Goal: Find specific page/section: Find specific page/section

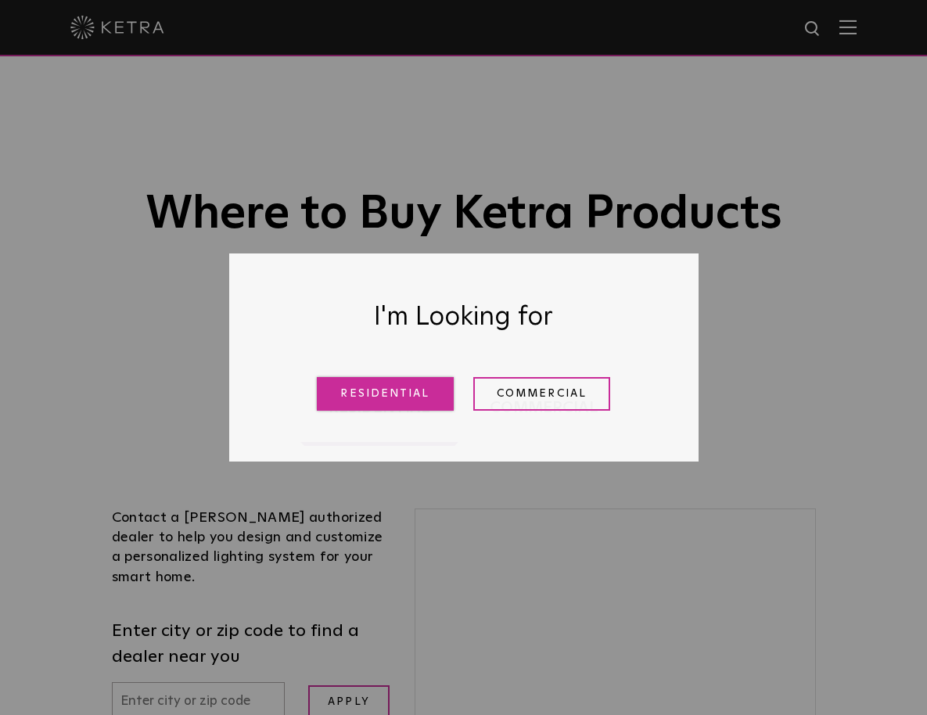
drag, startPoint x: 392, startPoint y: 398, endPoint x: 357, endPoint y: 396, distance: 34.4
click at [392, 398] on link "Residential" at bounding box center [385, 394] width 137 height 34
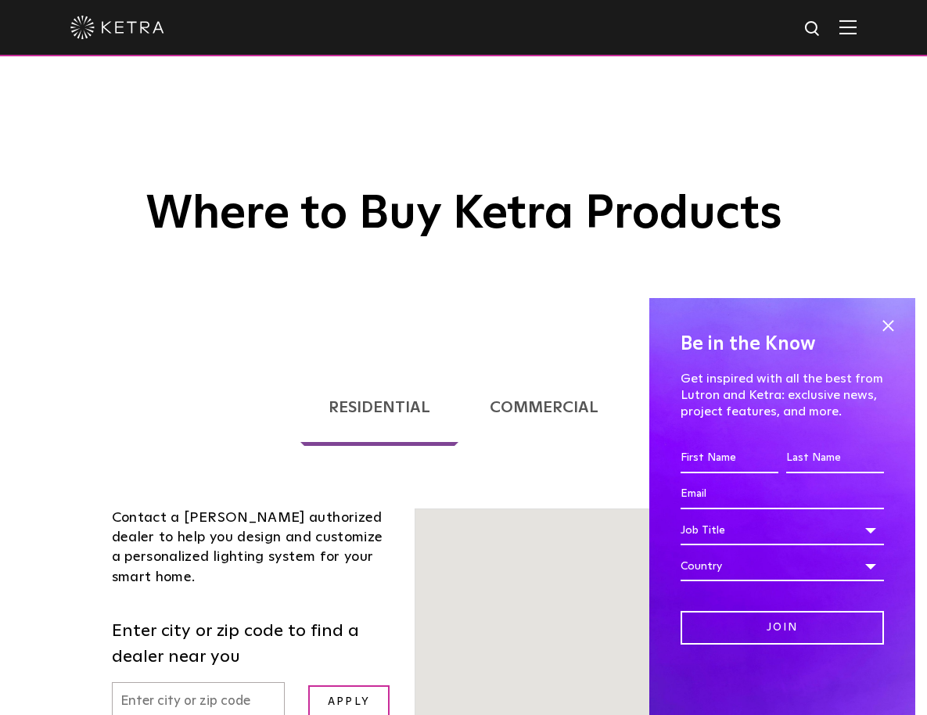
click at [148, 682] on input "text" at bounding box center [199, 702] width 174 height 40
click at [120, 682] on input "text" at bounding box center [199, 702] width 174 height 40
click at [133, 682] on input "text" at bounding box center [199, 702] width 174 height 40
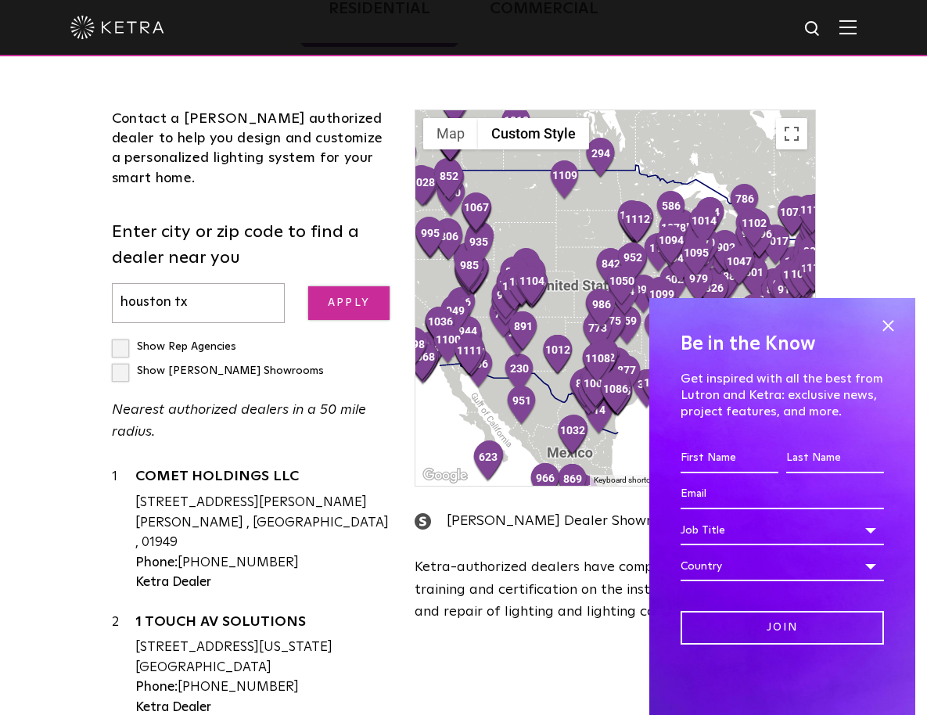
type input "houston tx"
click at [363, 302] on input "Apply" at bounding box center [348, 303] width 81 height 34
click at [887, 325] on span at bounding box center [887, 325] width 23 height 23
click at [888, 325] on span at bounding box center [887, 325] width 23 height 23
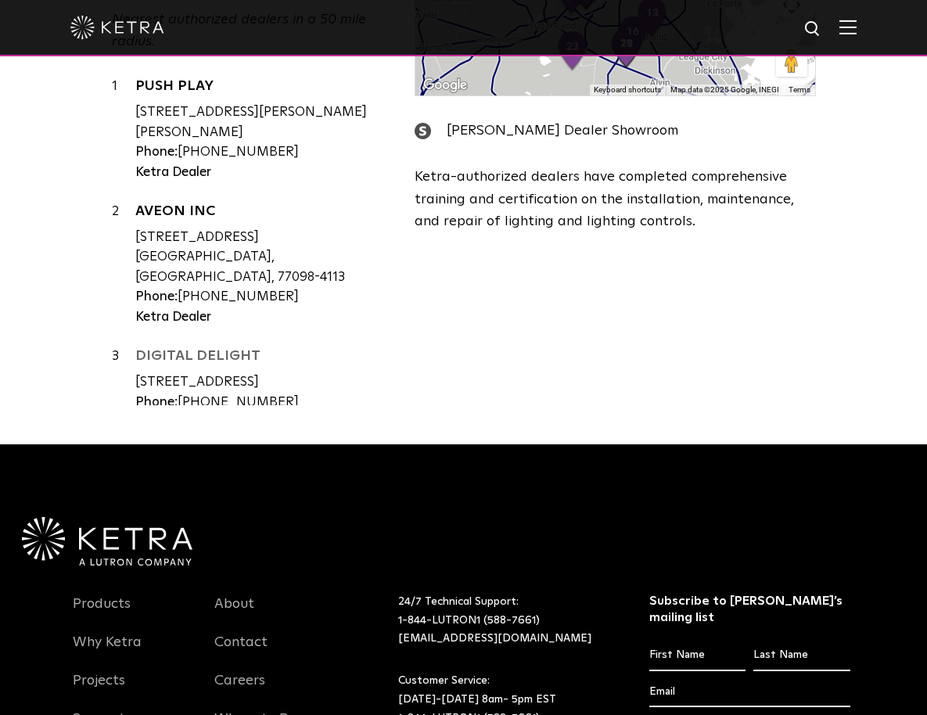
scroll to position [492, 0]
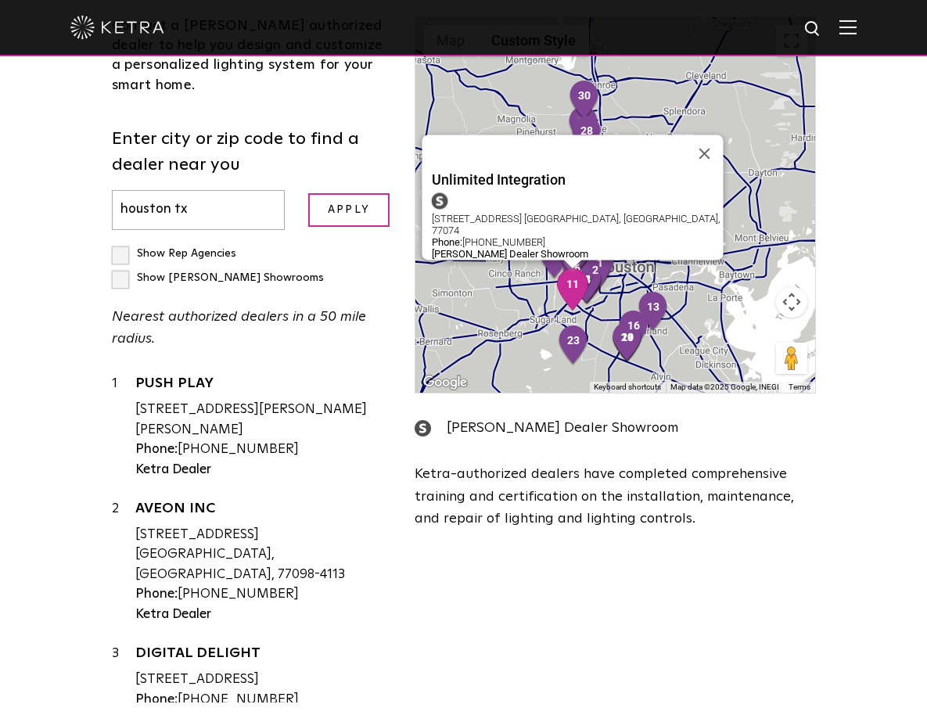
click at [571, 289] on img "11" at bounding box center [572, 289] width 33 height 42
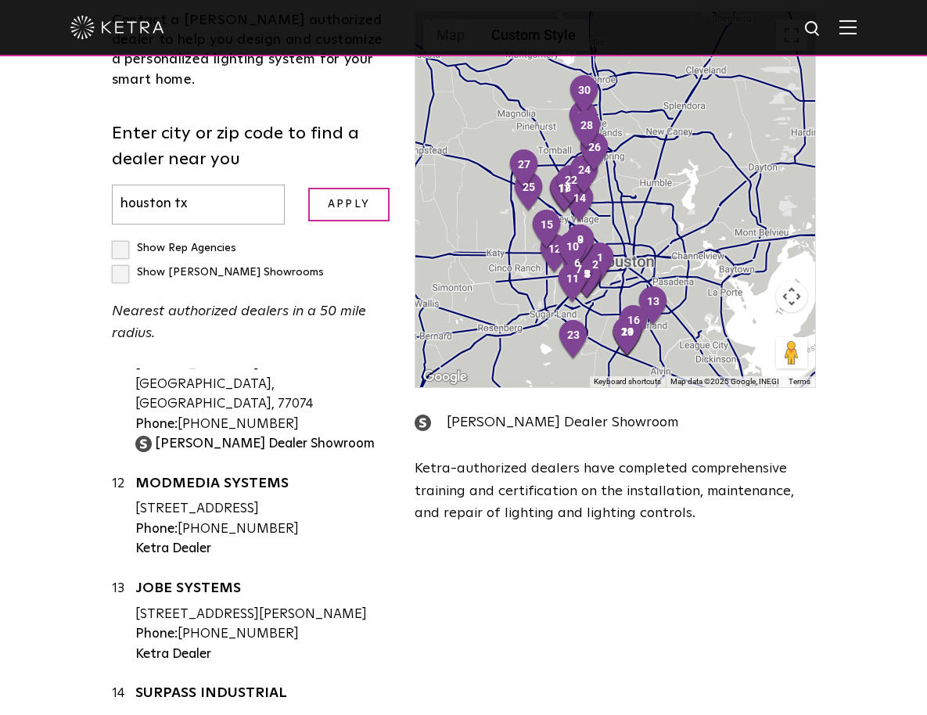
scroll to position [500, 0]
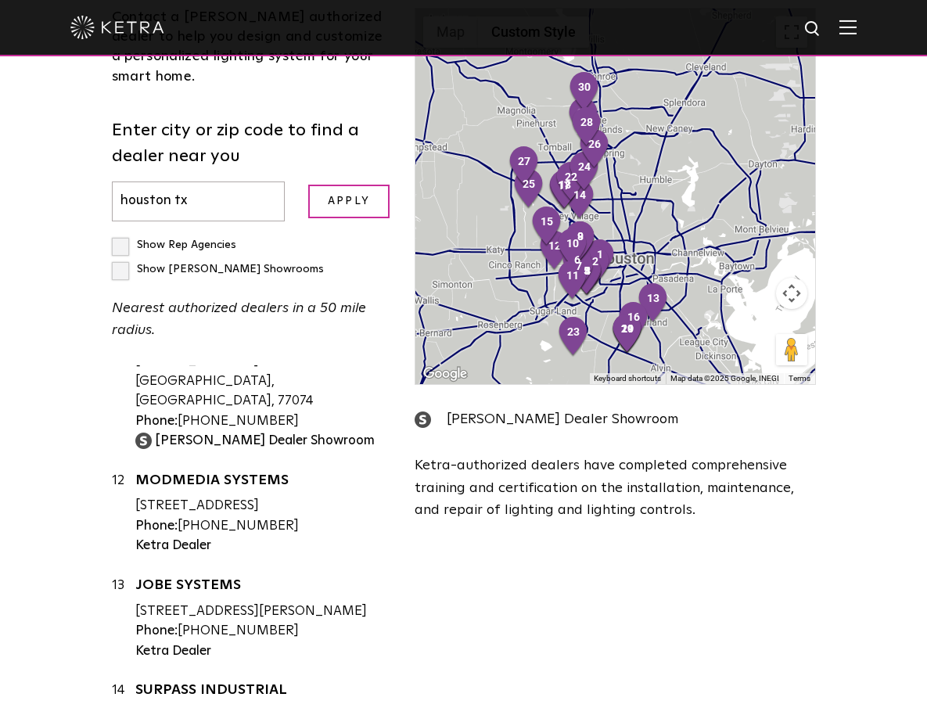
click at [721, 313] on div "To navigate, press the arrow keys." at bounding box center [615, 196] width 400 height 375
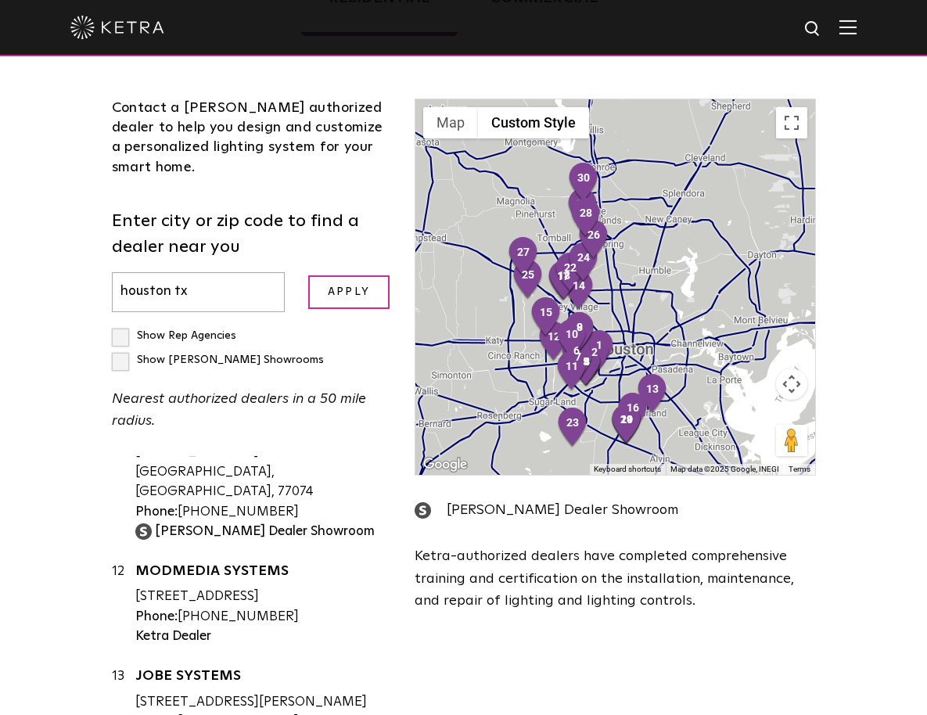
scroll to position [401, 0]
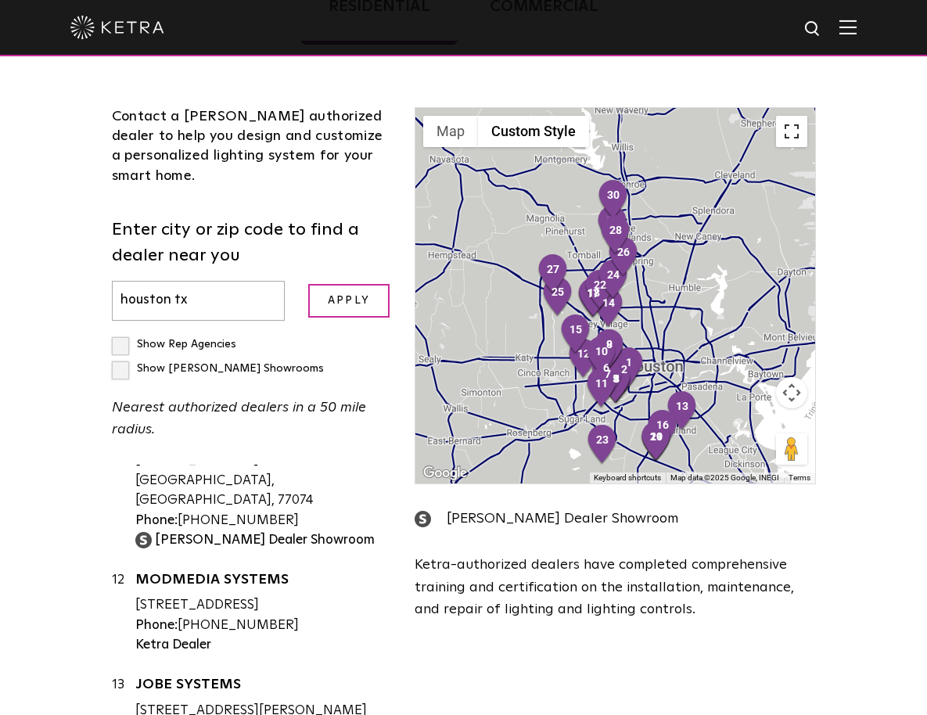
click at [790, 131] on button "Toggle fullscreen view" at bounding box center [791, 131] width 31 height 31
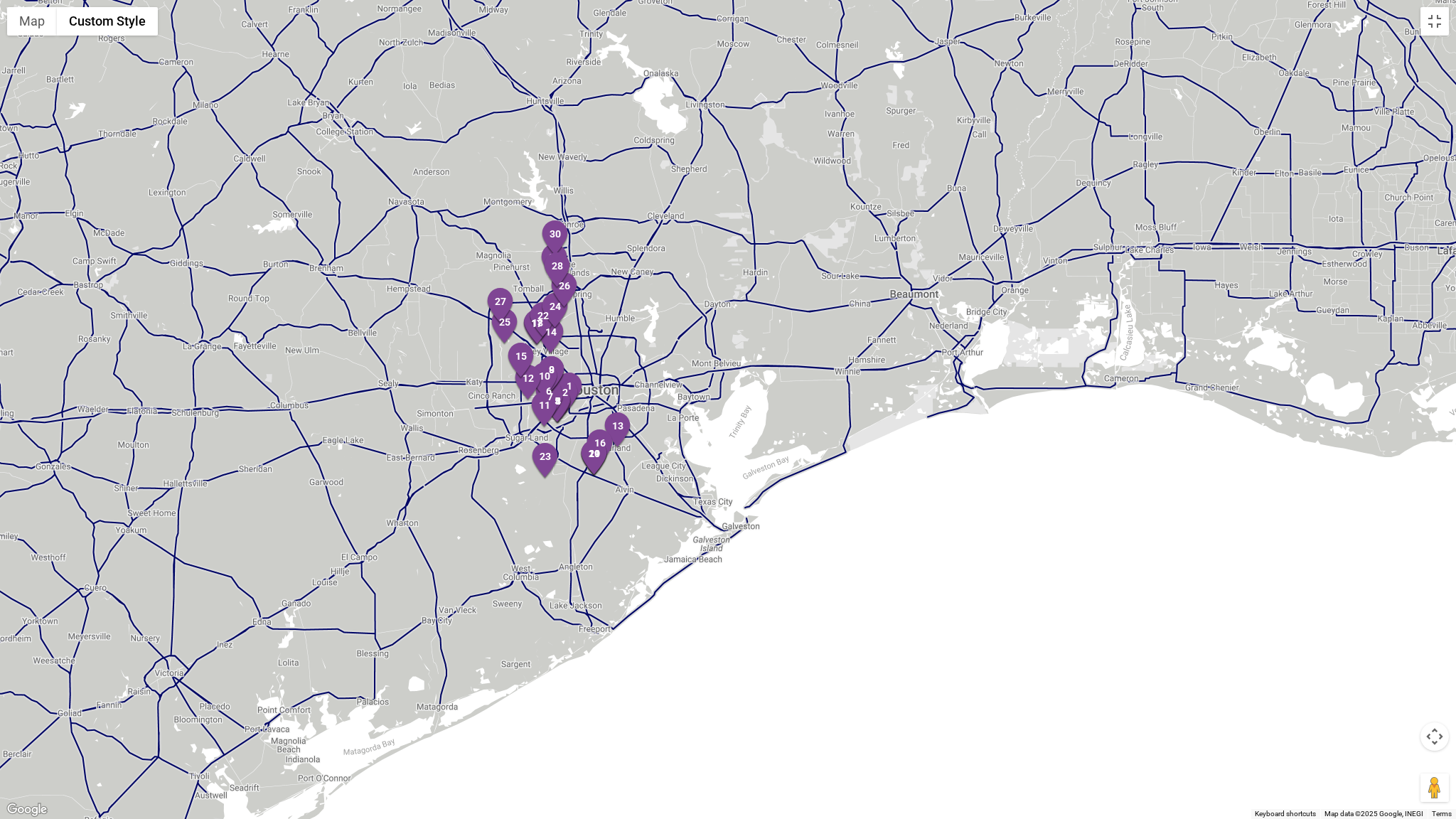
drag, startPoint x: 602, startPoint y: 462, endPoint x: 432, endPoint y: 377, distance: 190.1
click at [432, 377] on div at bounding box center [728, 409] width 1456 height 819
click at [507, 391] on div at bounding box center [728, 409] width 1456 height 819
click at [509, 393] on div at bounding box center [728, 409] width 1456 height 819
click at [510, 393] on div at bounding box center [728, 409] width 1456 height 819
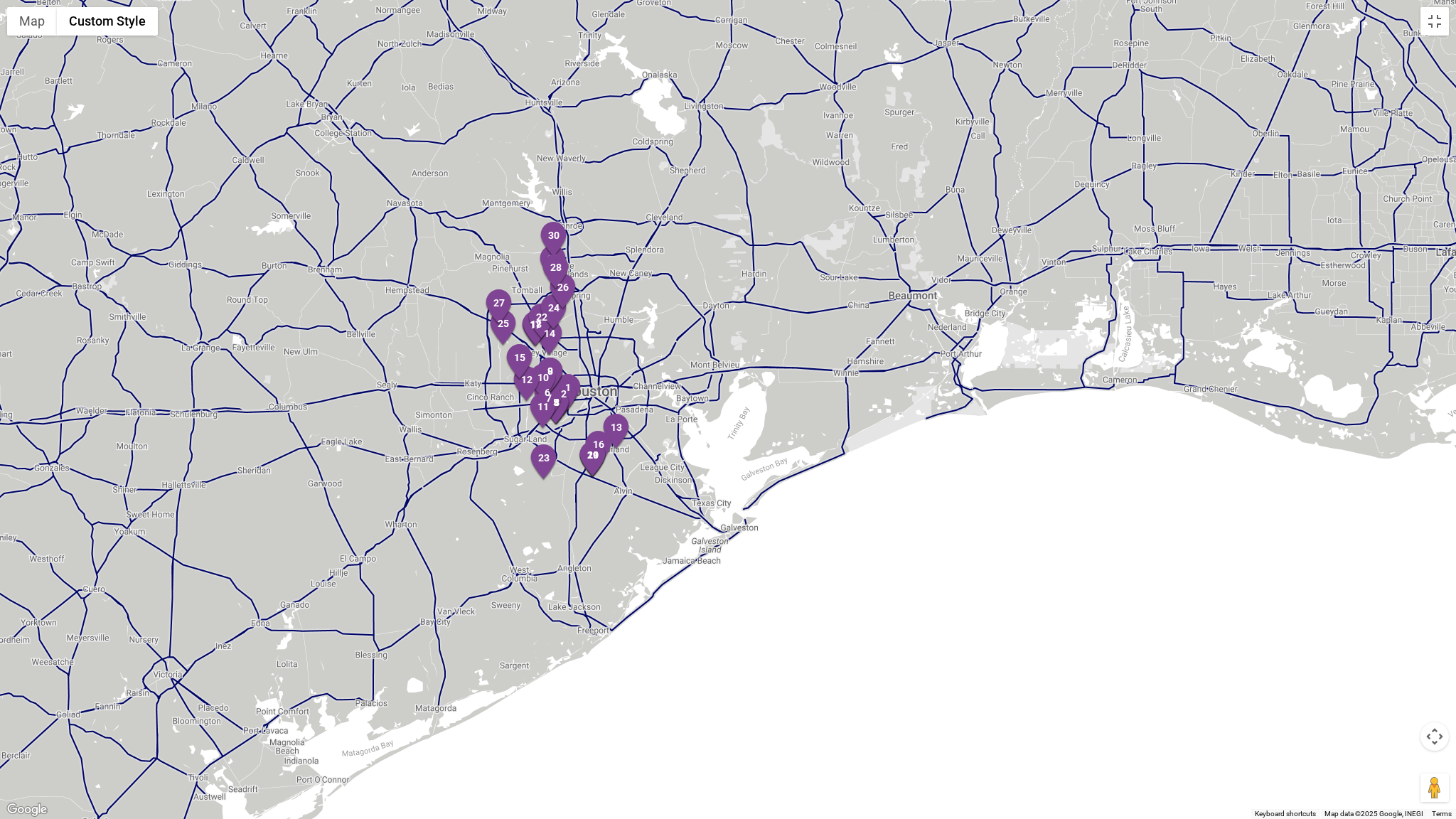
click at [510, 392] on div at bounding box center [728, 409] width 1456 height 819
click at [511, 393] on div at bounding box center [728, 409] width 1456 height 819
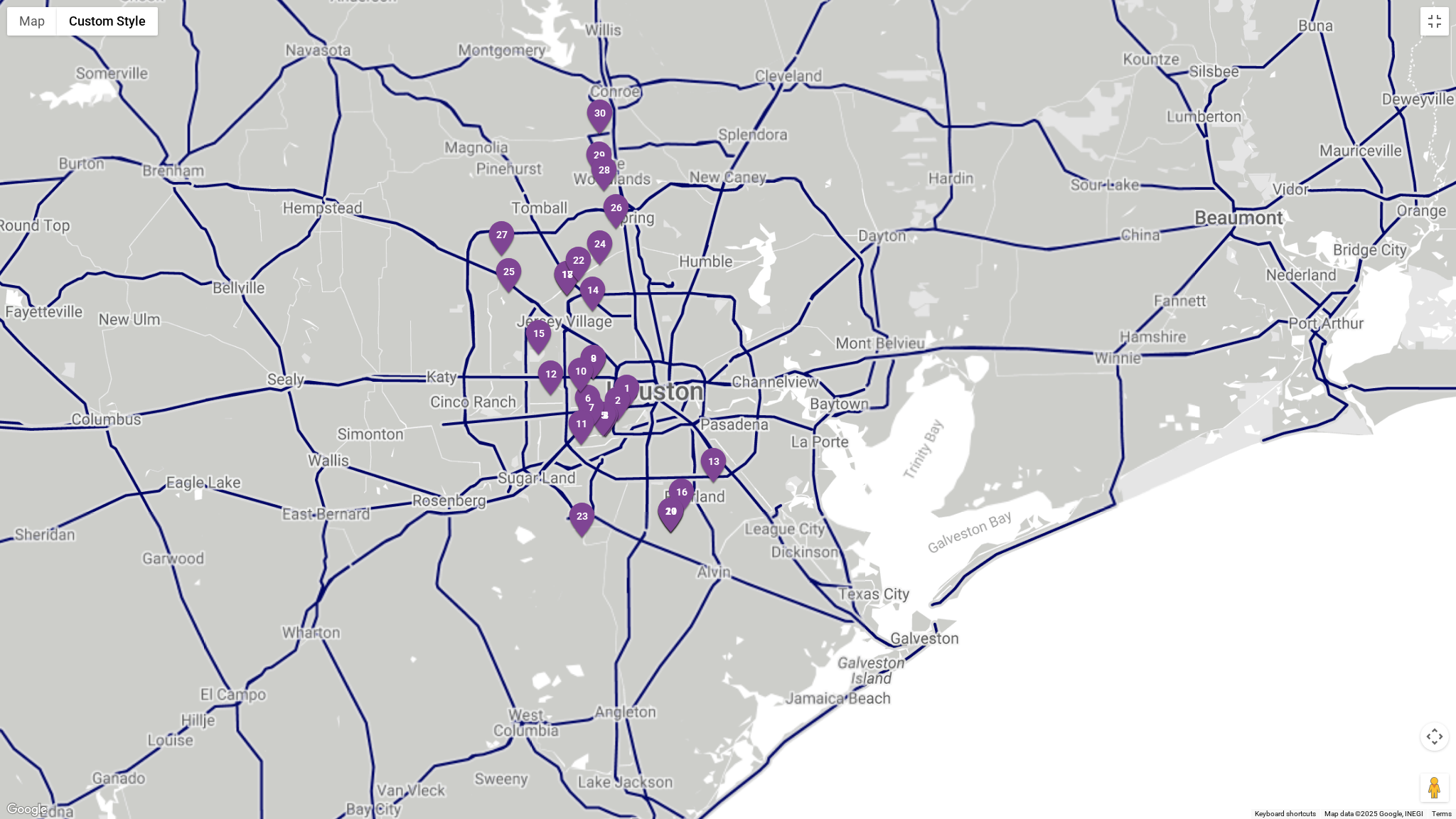
click at [512, 393] on div at bounding box center [728, 409] width 1456 height 819
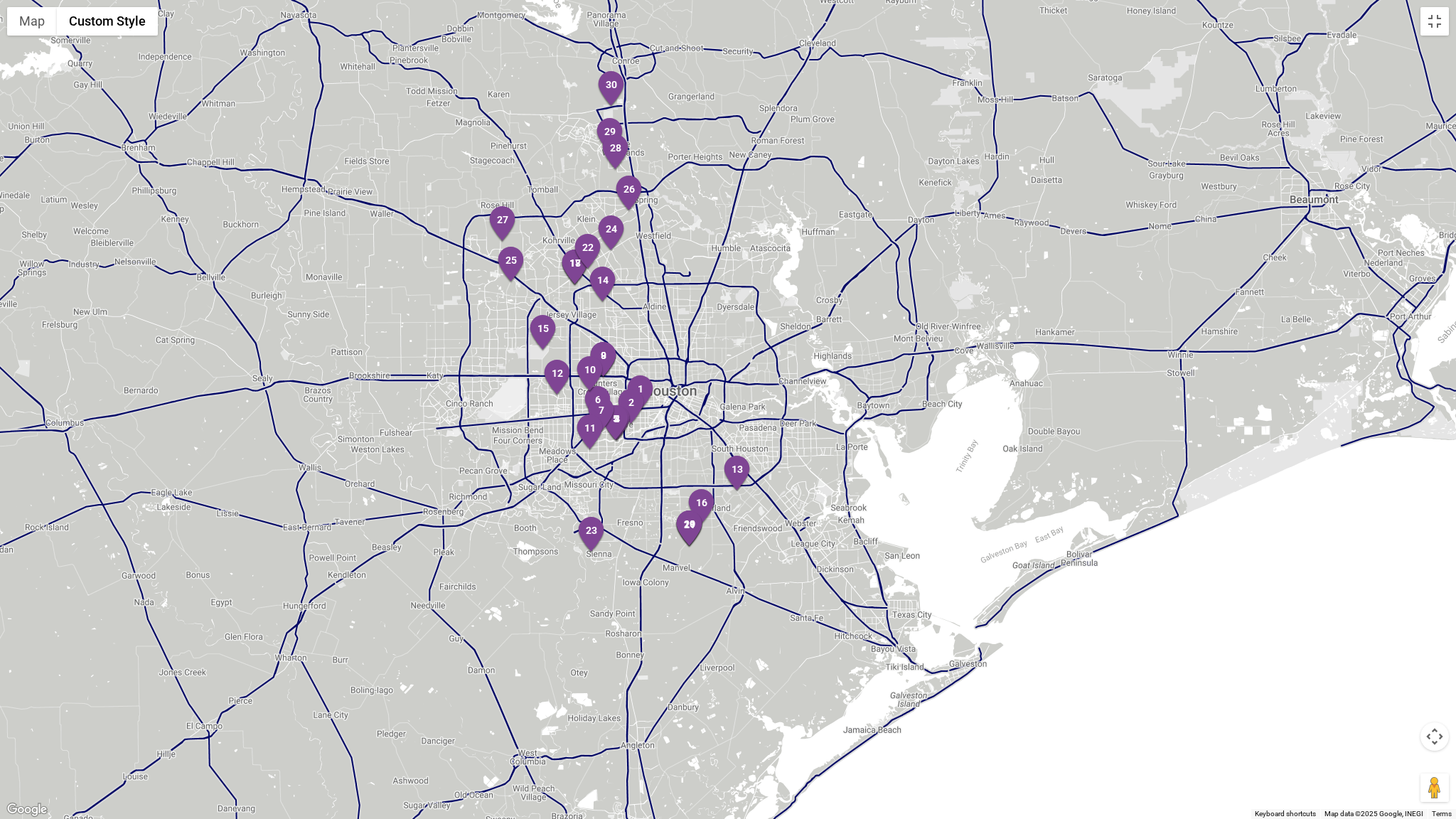
click at [564, 439] on div at bounding box center [728, 409] width 1456 height 819
click at [565, 438] on div at bounding box center [728, 409] width 1456 height 819
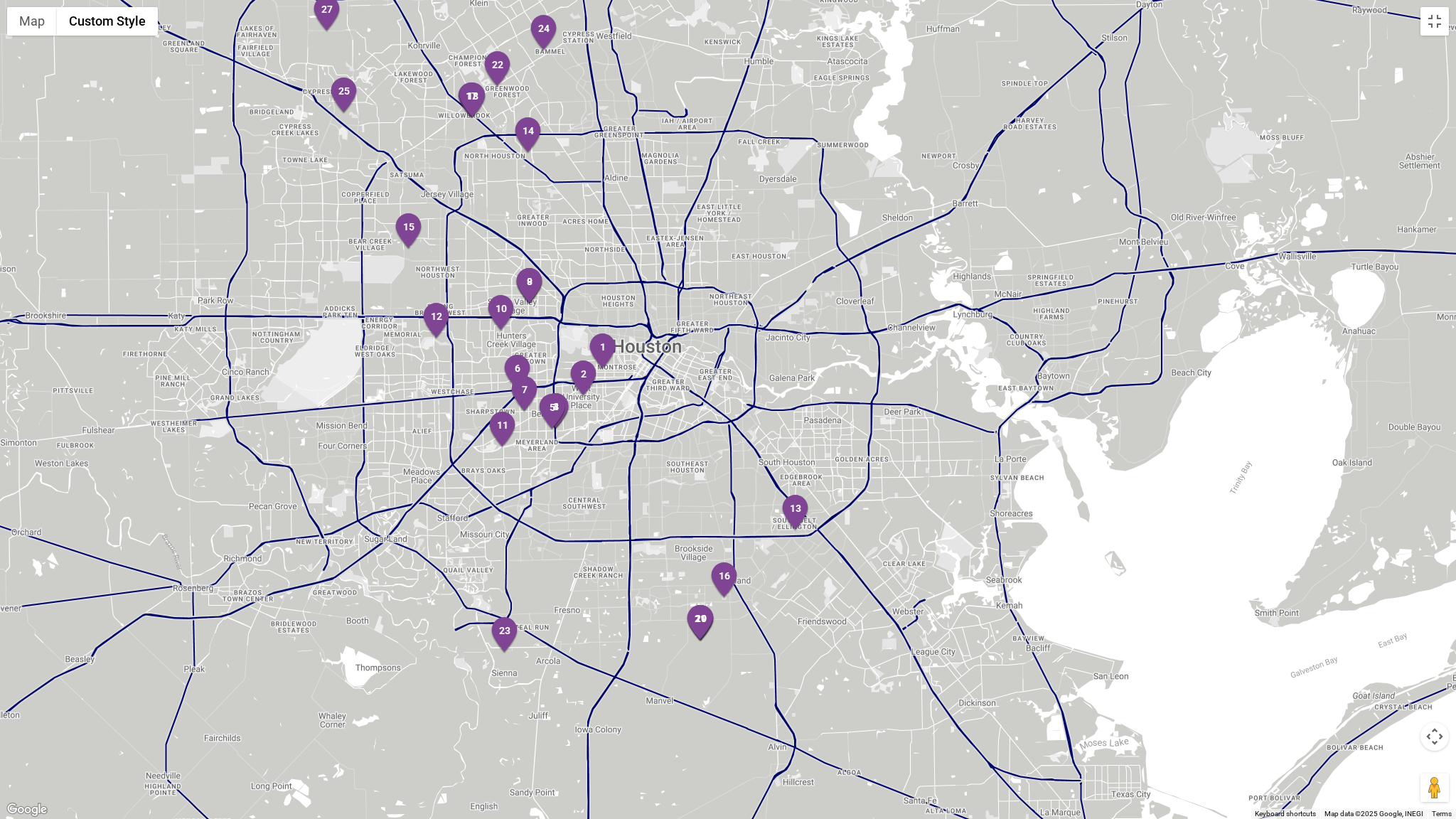
drag, startPoint x: 730, startPoint y: 279, endPoint x: 604, endPoint y: 292, distance: 126.7
click at [599, 287] on div at bounding box center [728, 409] width 1456 height 819
click at [667, 371] on div at bounding box center [728, 409] width 1456 height 819
click at [666, 370] on div at bounding box center [728, 409] width 1456 height 819
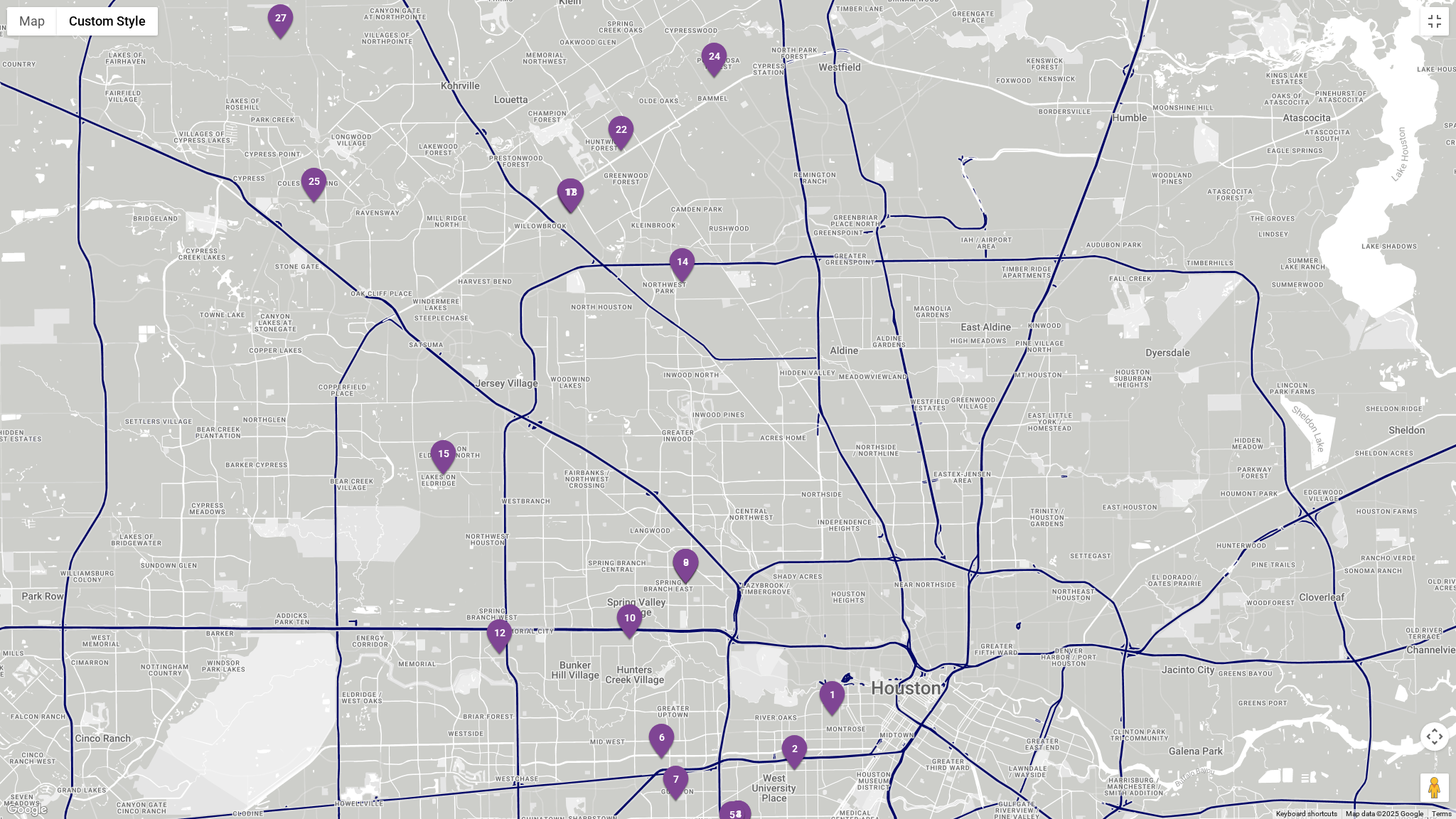
drag, startPoint x: 665, startPoint y: 456, endPoint x: 727, endPoint y: 704, distance: 255.6
click at [842, 649] on div at bounding box center [728, 409] width 1456 height 819
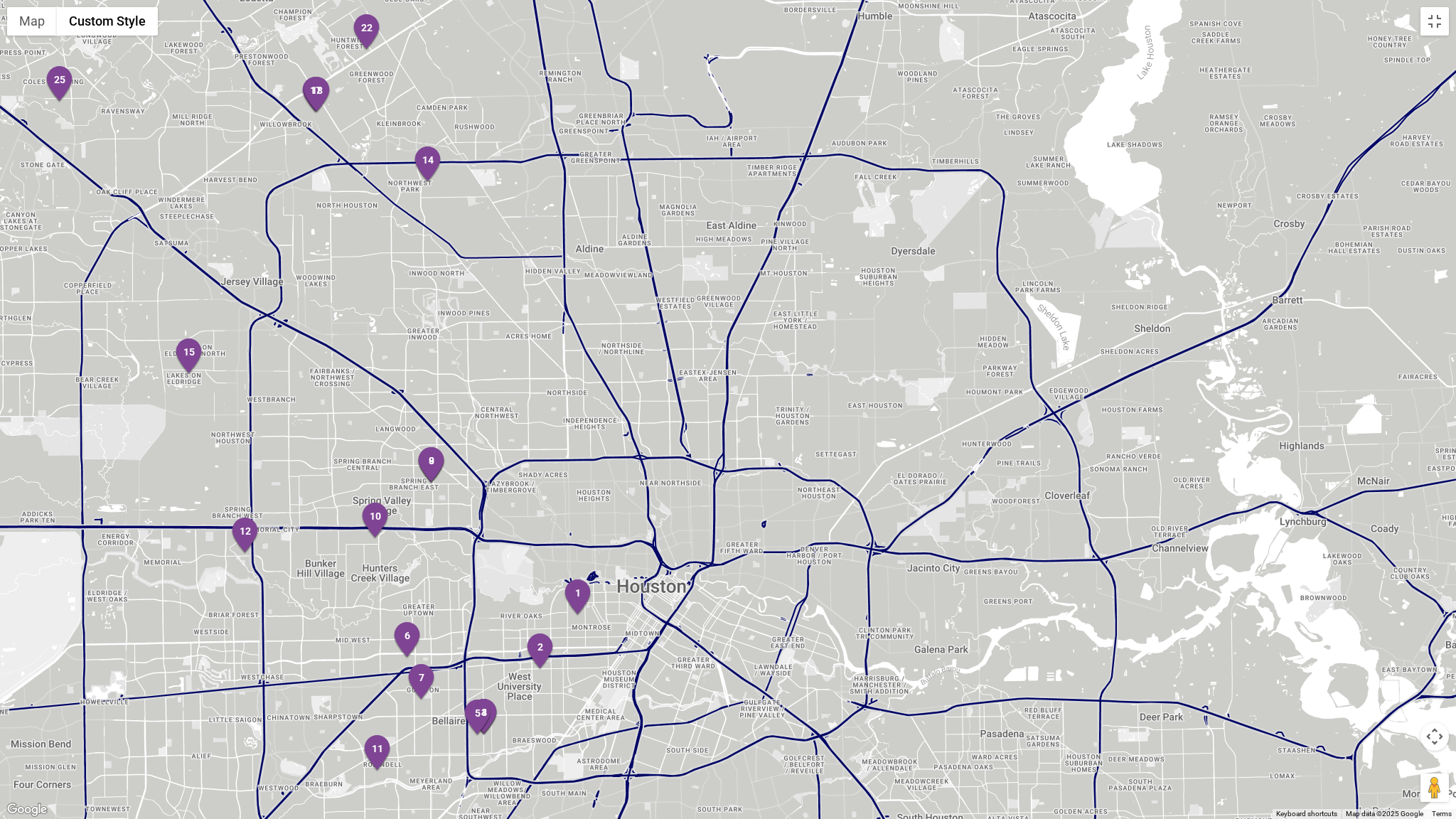
drag, startPoint x: 348, startPoint y: 101, endPoint x: 135, endPoint y: 26, distance: 225.8
click at [97, 0] on div at bounding box center [728, 409] width 1456 height 819
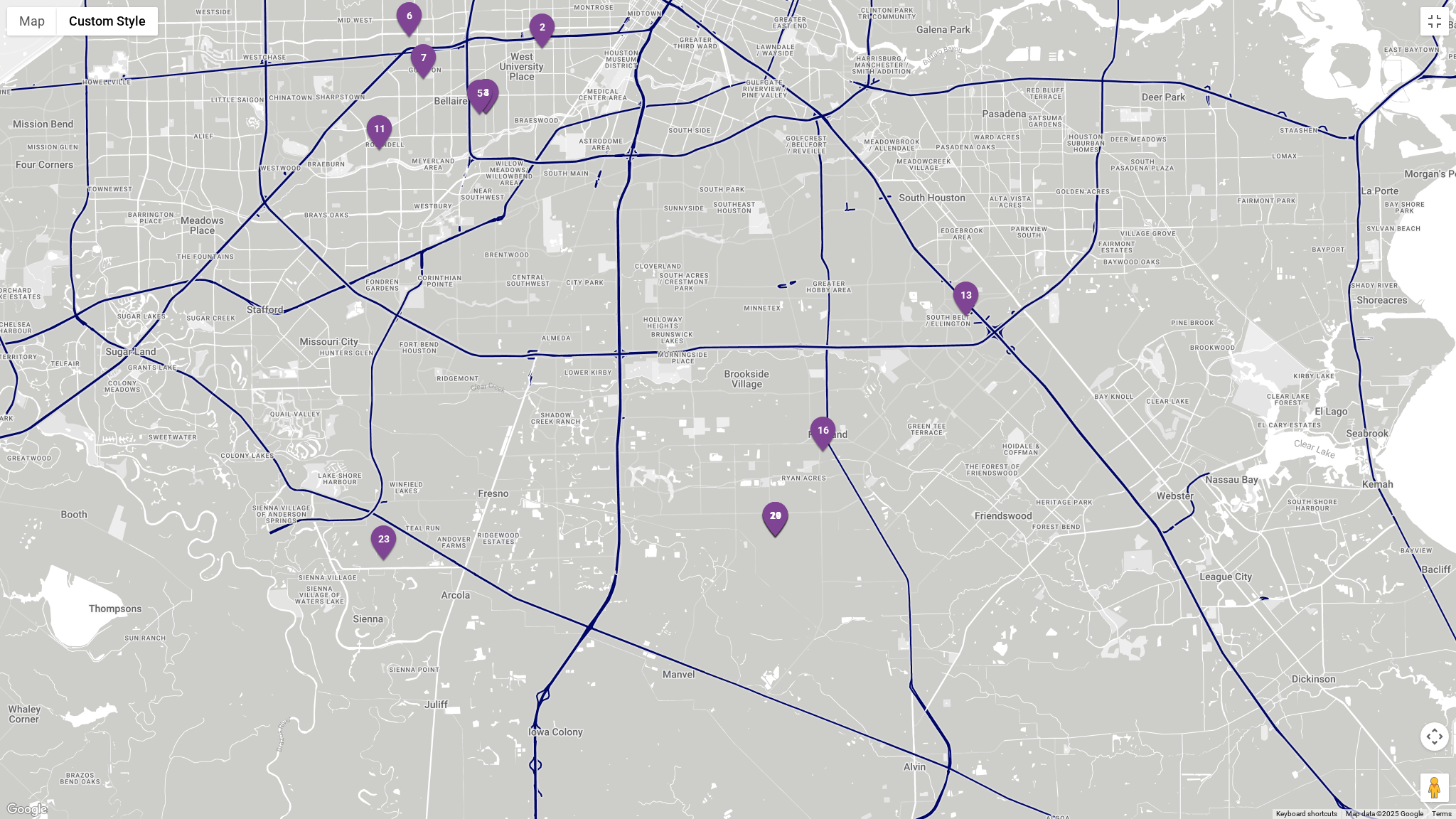
drag, startPoint x: 973, startPoint y: 634, endPoint x: 975, endPoint y: 15, distance: 619.0
click at [842, 15] on div at bounding box center [728, 409] width 1456 height 819
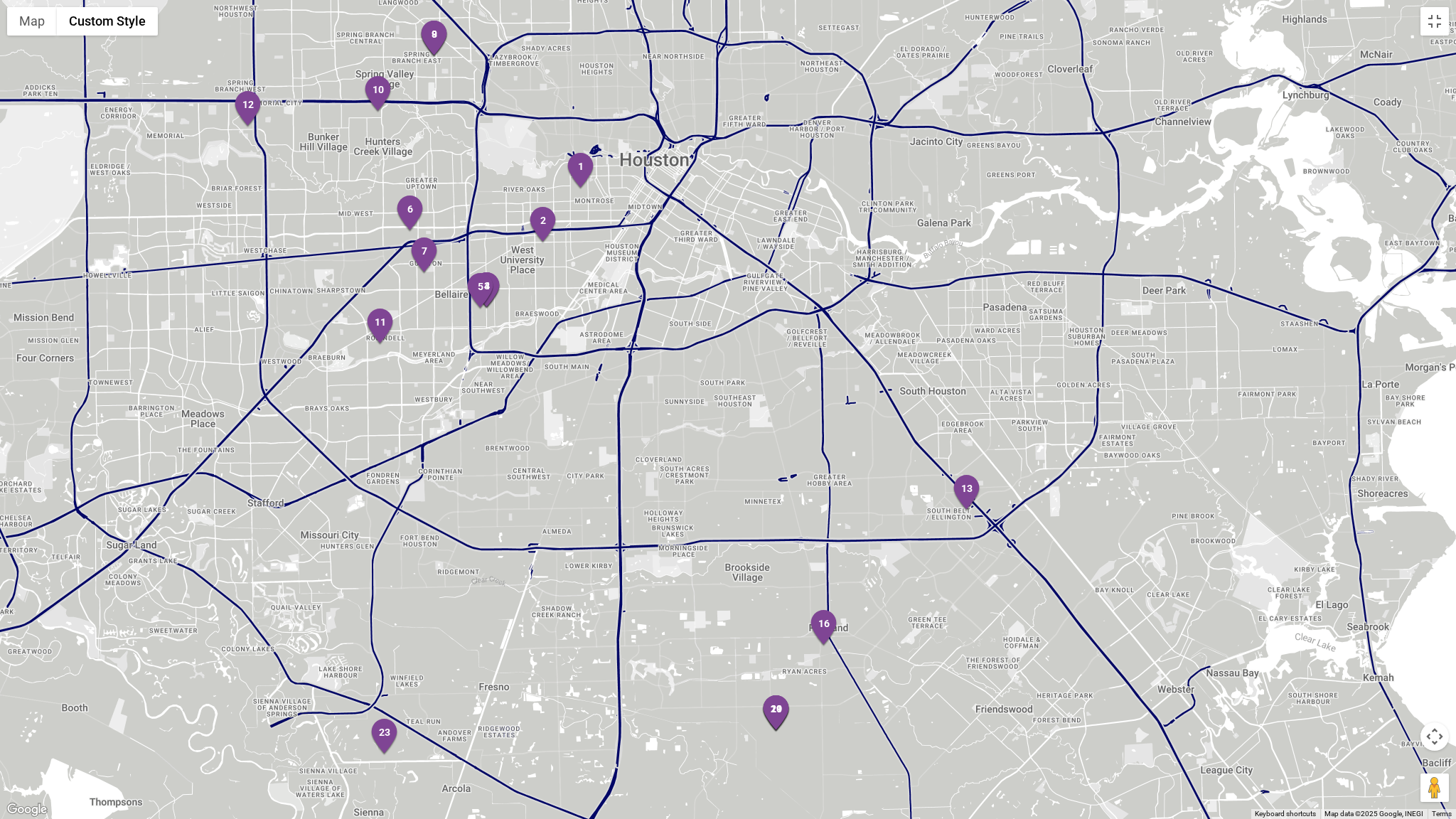
drag, startPoint x: 491, startPoint y: 624, endPoint x: 491, endPoint y: 818, distance: 194.0
click at [491, 649] on div at bounding box center [728, 409] width 1456 height 819
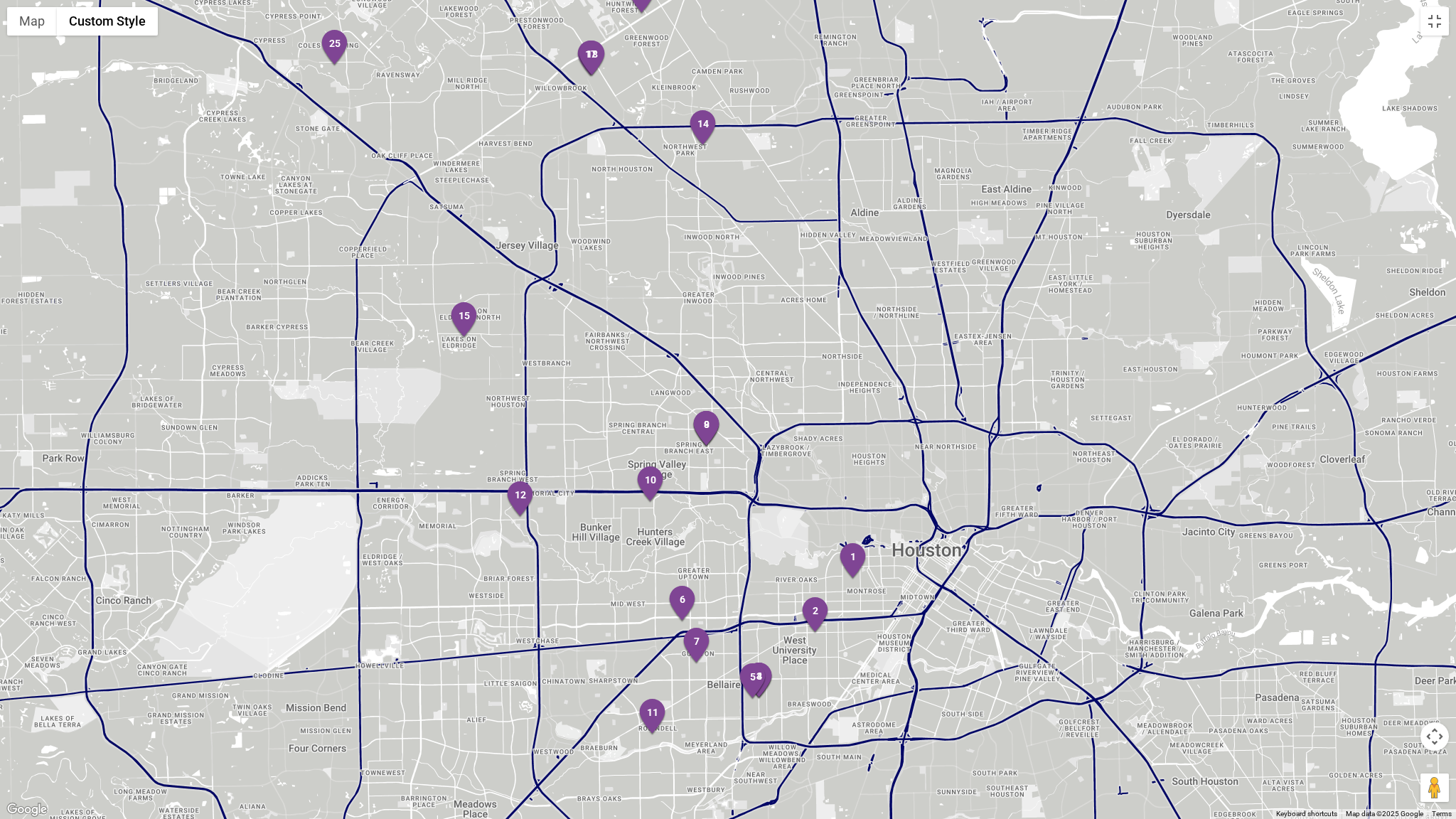
drag, startPoint x: 184, startPoint y: 425, endPoint x: 468, endPoint y: 802, distance: 472.0
click at [458, 649] on div at bounding box center [728, 409] width 1456 height 819
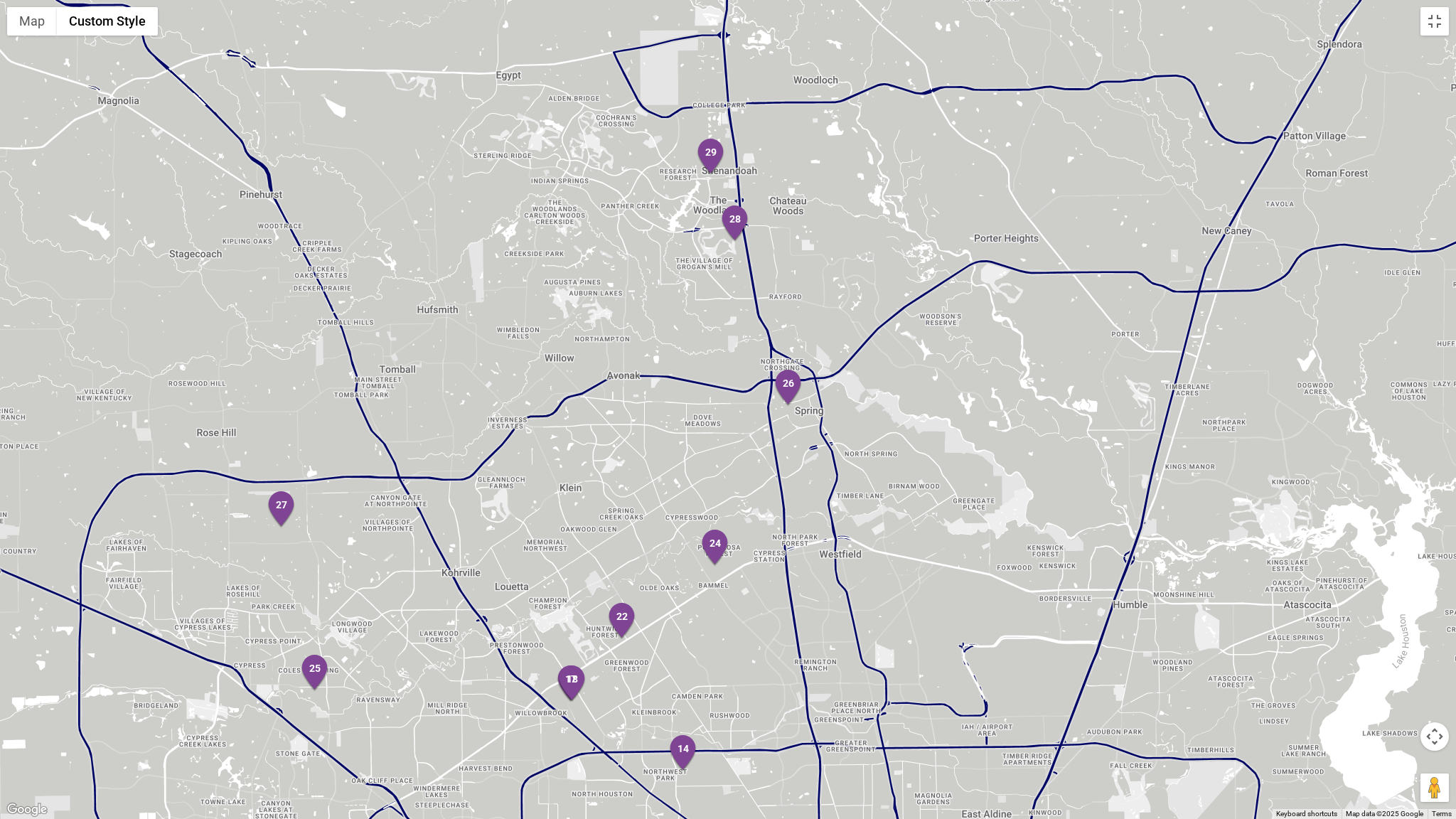
drag, startPoint x: 783, startPoint y: 189, endPoint x: 738, endPoint y: 743, distance: 555.8
click at [748, 649] on div at bounding box center [728, 409] width 1456 height 819
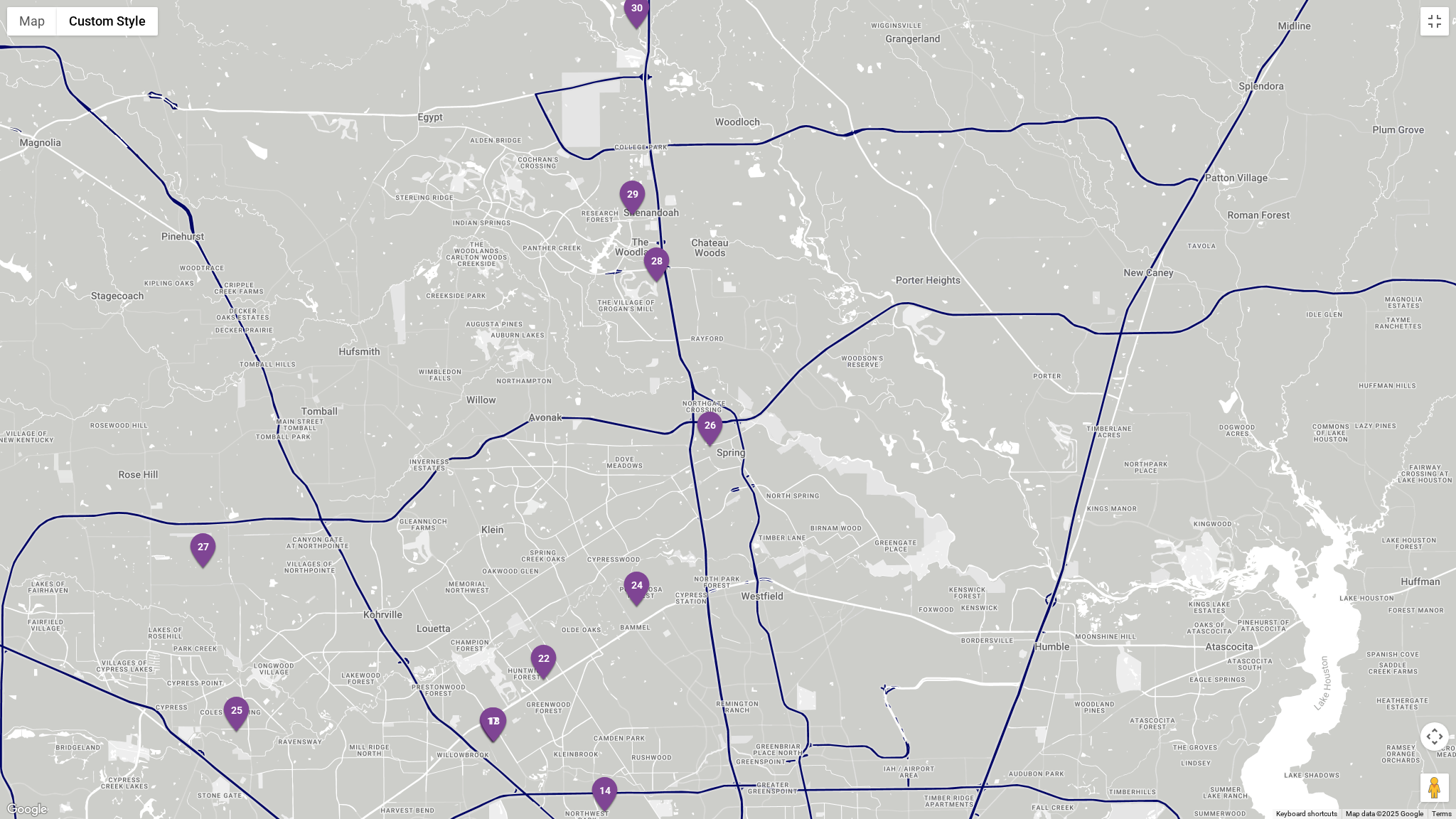
drag, startPoint x: 424, startPoint y: 112, endPoint x: 374, endPoint y: 288, distance: 183.0
click at [374, 288] on div at bounding box center [728, 409] width 1456 height 819
click at [374, 288] on div at bounding box center [728, 409] width 1456 height 819
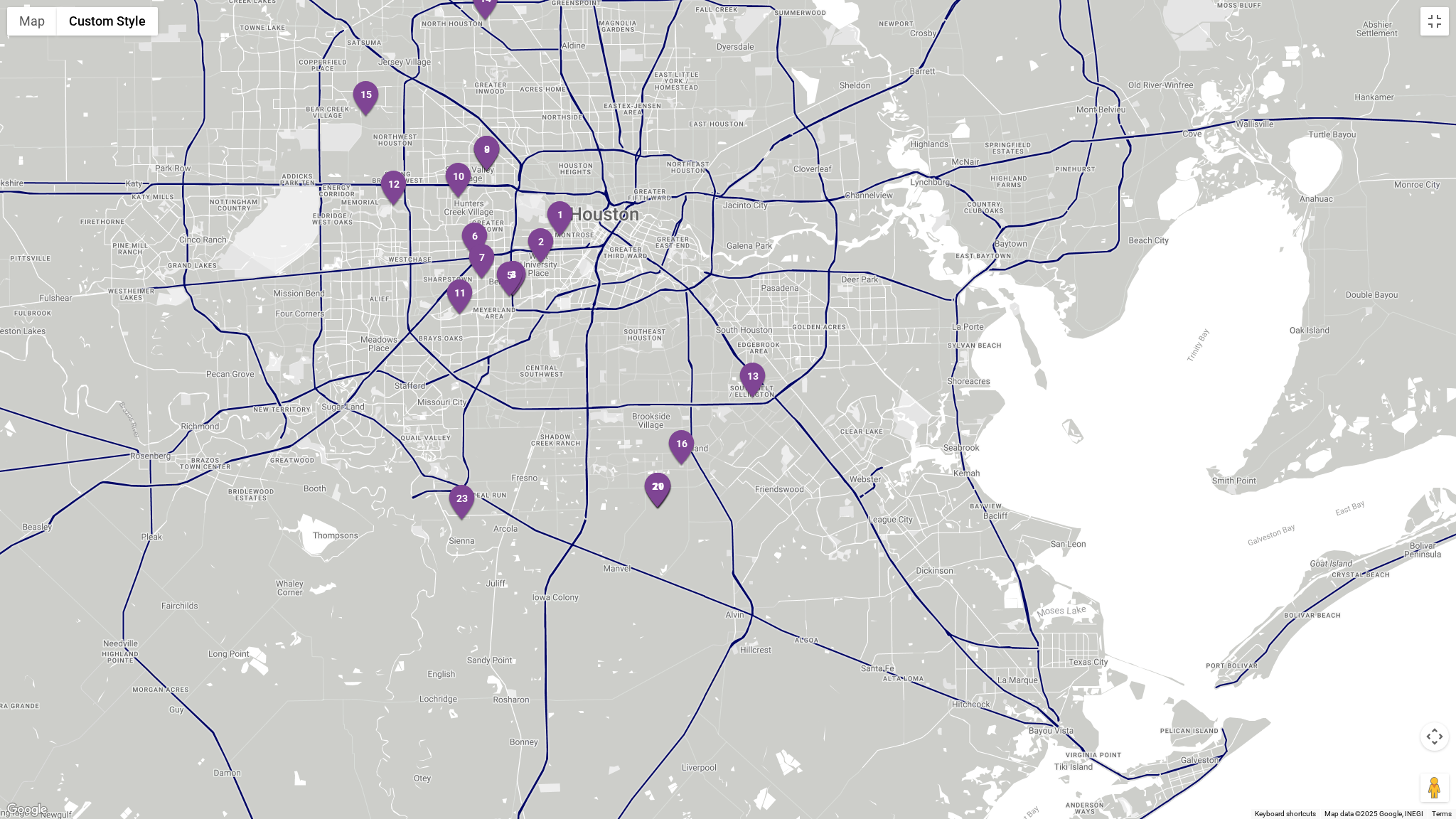
drag, startPoint x: 458, startPoint y: 538, endPoint x: 493, endPoint y: 65, distance: 474.3
click at [464, 0] on div at bounding box center [728, 409] width 1456 height 819
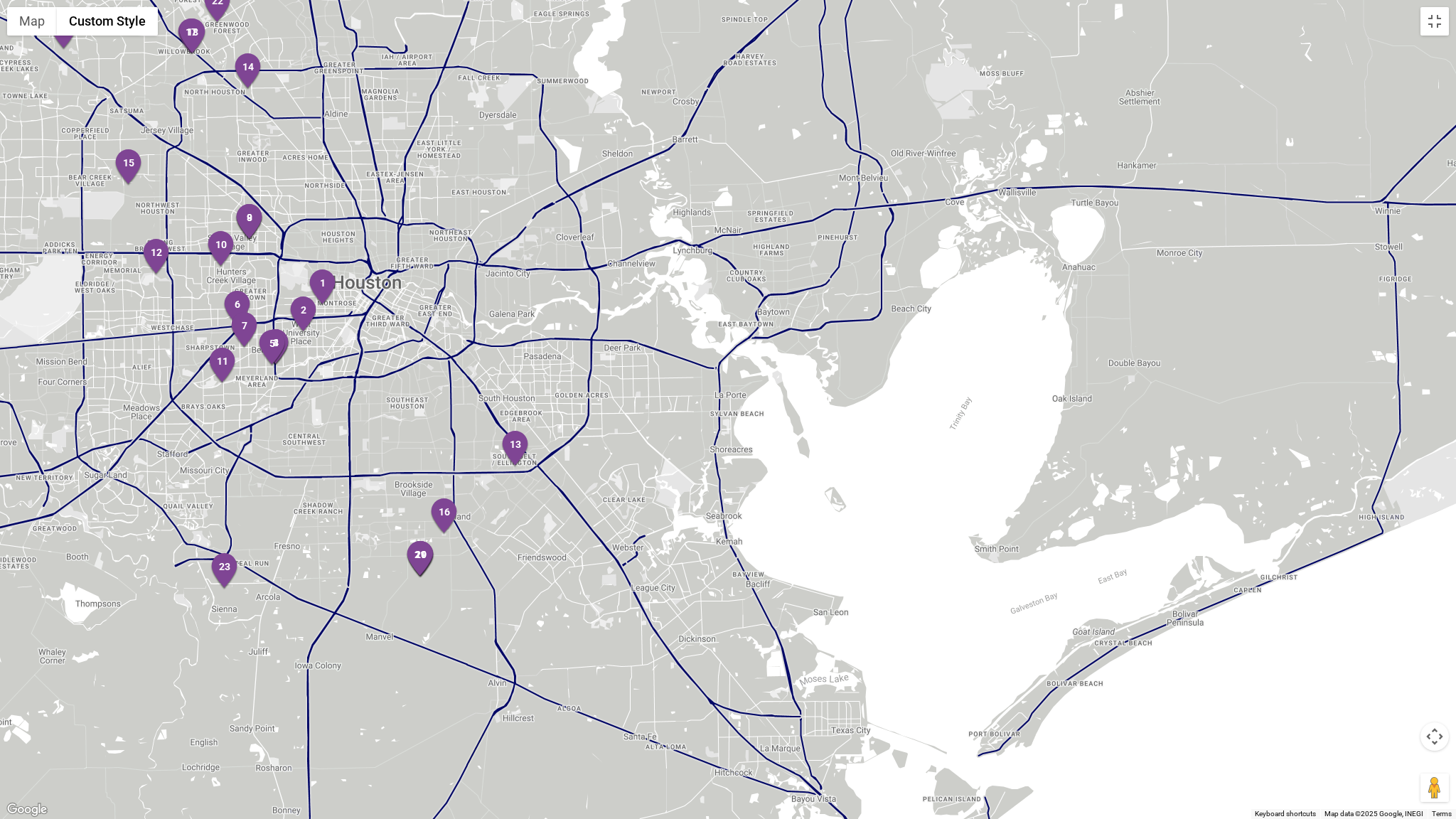
drag, startPoint x: 538, startPoint y: 748, endPoint x: 302, endPoint y: 816, distance: 245.6
click at [302, 649] on div at bounding box center [728, 409] width 1456 height 819
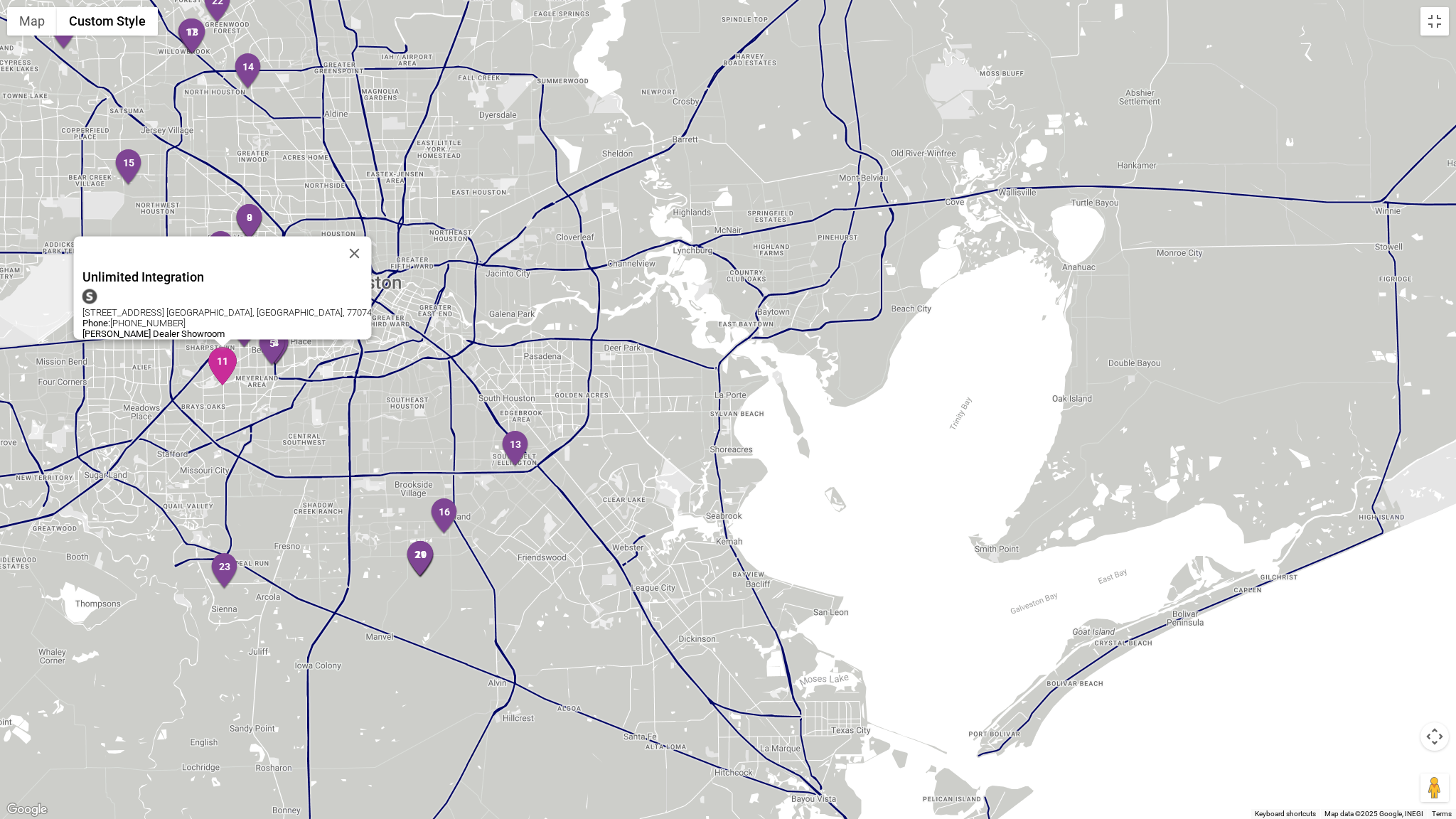
click at [223, 361] on img "11" at bounding box center [222, 366] width 30 height 38
click at [226, 360] on img "11" at bounding box center [222, 366] width 30 height 38
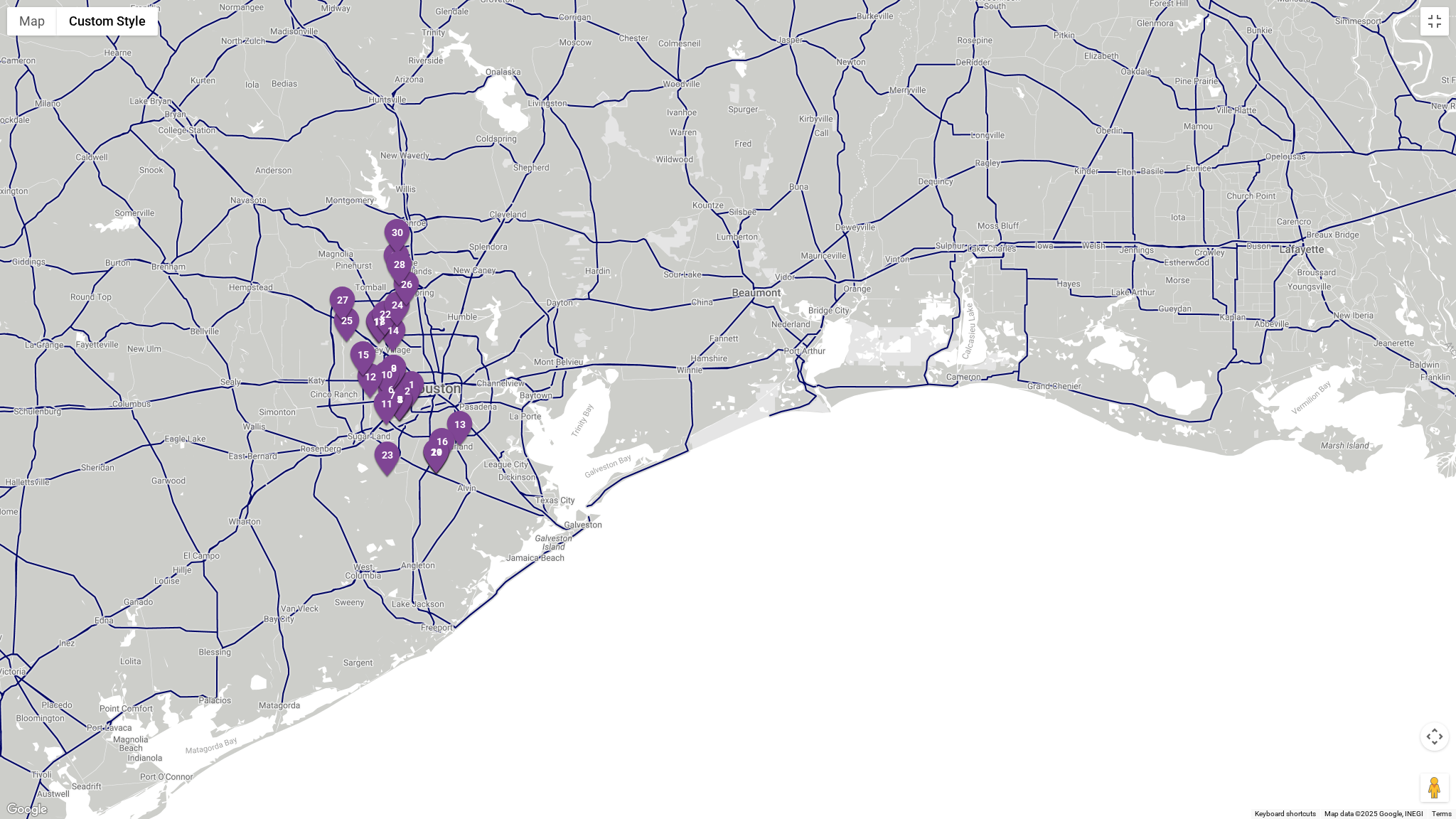
drag, startPoint x: 264, startPoint y: 279, endPoint x: 578, endPoint y: 460, distance: 362.4
click at [599, 458] on div at bounding box center [728, 409] width 1456 height 819
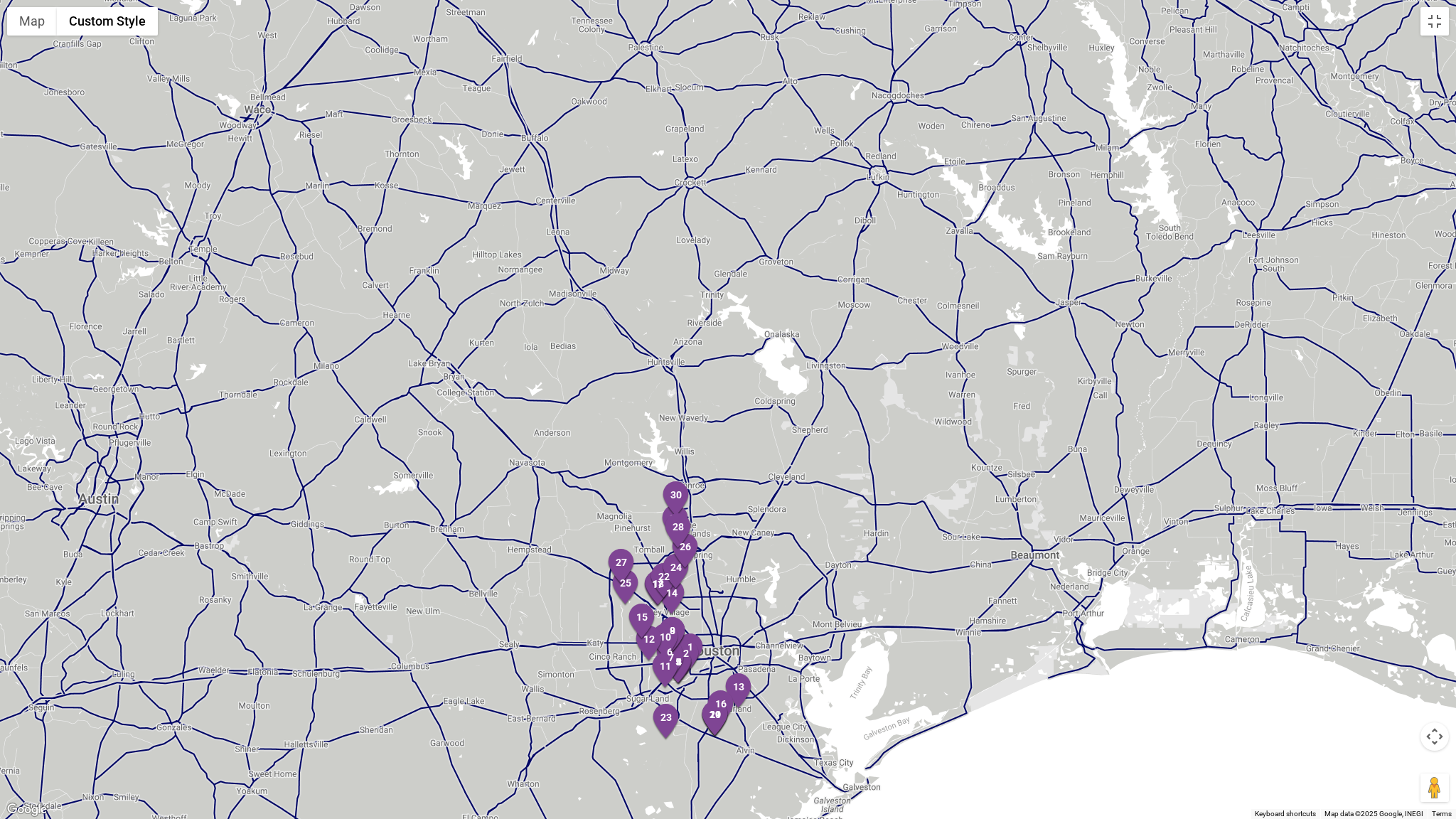
drag, startPoint x: 66, startPoint y: 265, endPoint x: 337, endPoint y: 512, distance: 366.7
click at [337, 513] on div at bounding box center [728, 409] width 1456 height 819
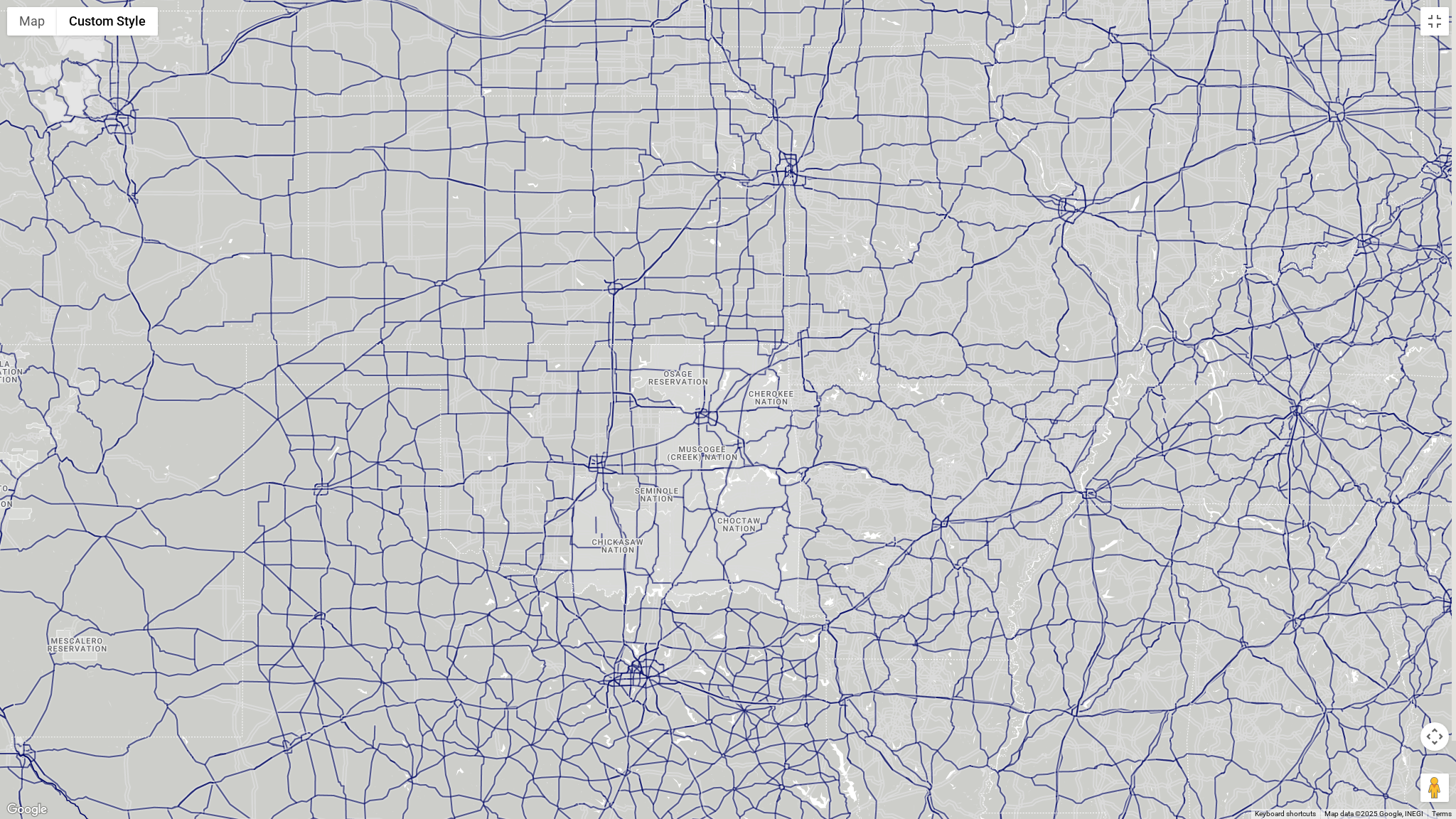
drag, startPoint x: 474, startPoint y: 285, endPoint x: 304, endPoint y: 573, distance: 334.4
click at [351, 618] on div at bounding box center [728, 409] width 1456 height 819
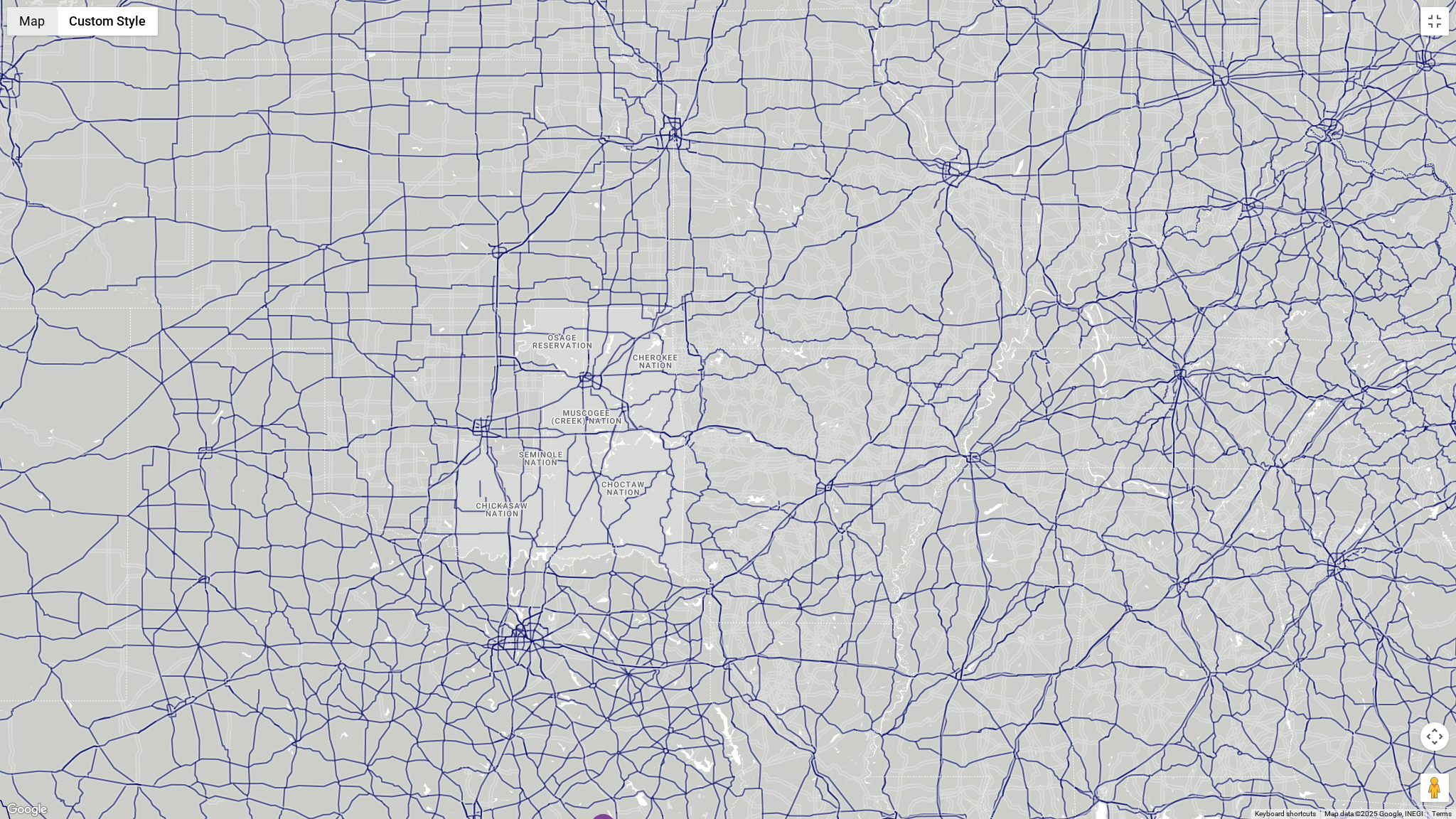
click at [31, 21] on button "Map" at bounding box center [32, 21] width 50 height 28
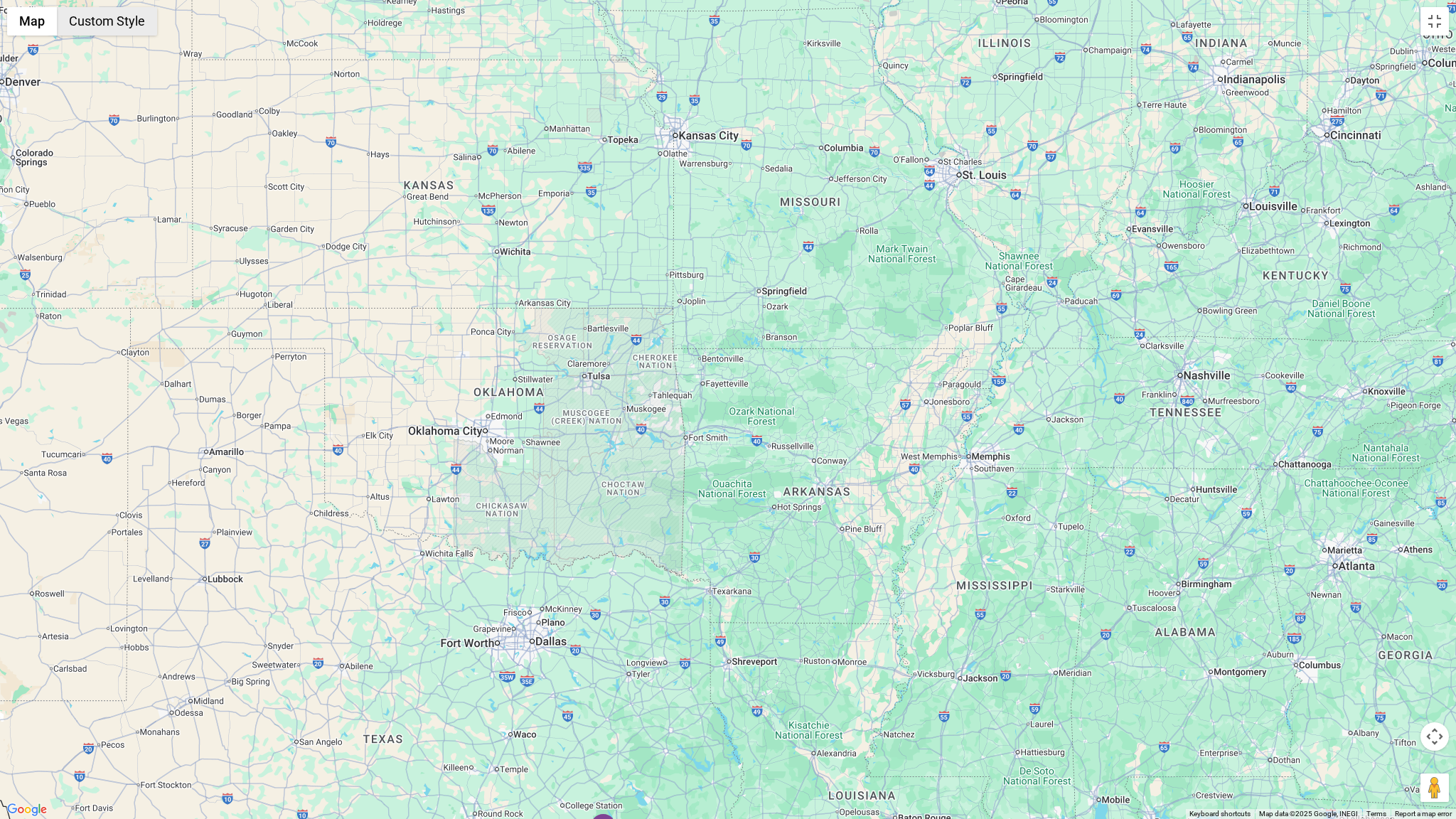
click at [114, 16] on button "Custom Style" at bounding box center [107, 21] width 100 height 28
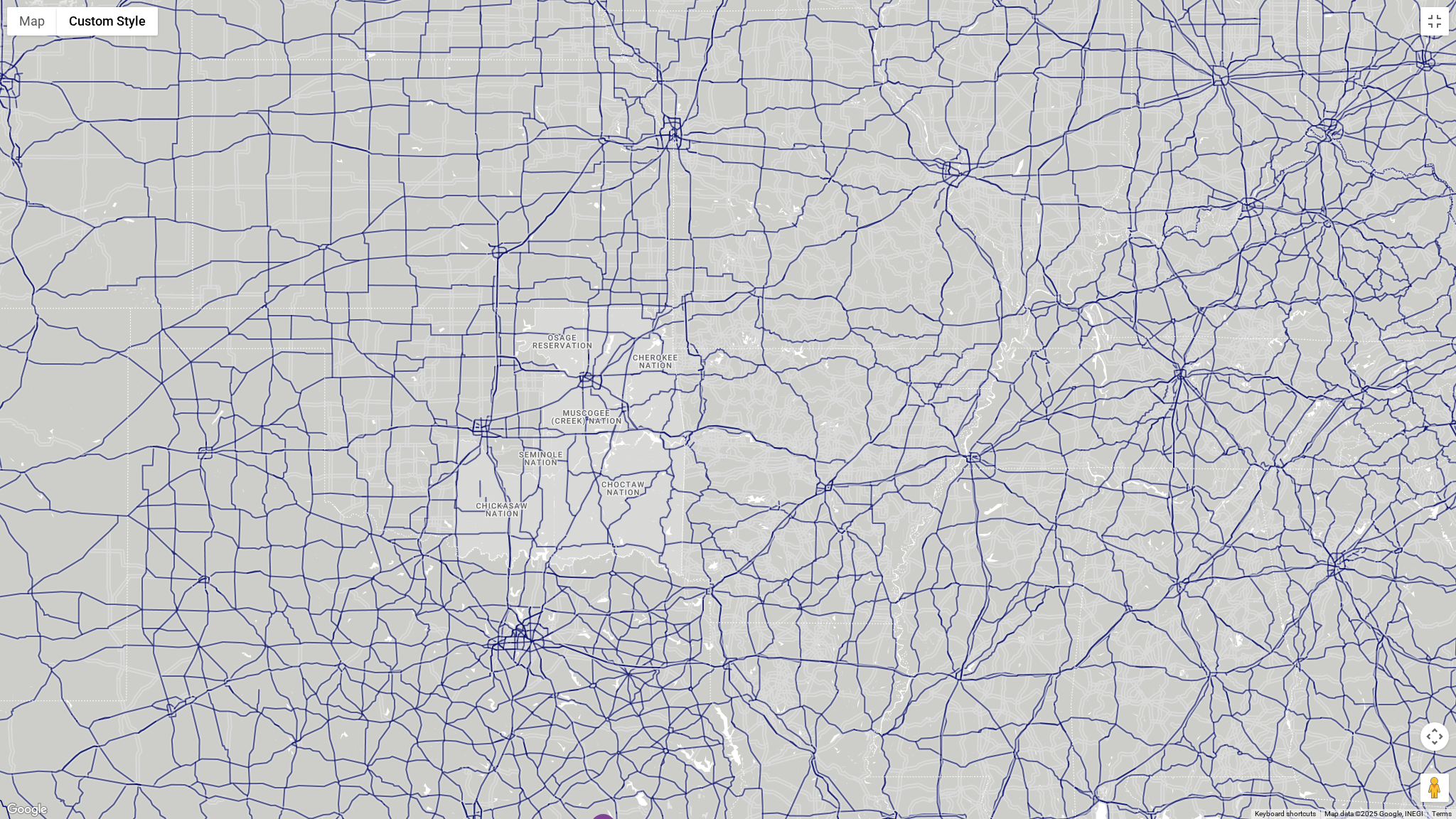
click at [842, 649] on button "Map camera controls" at bounding box center [1433, 736] width 28 height 28
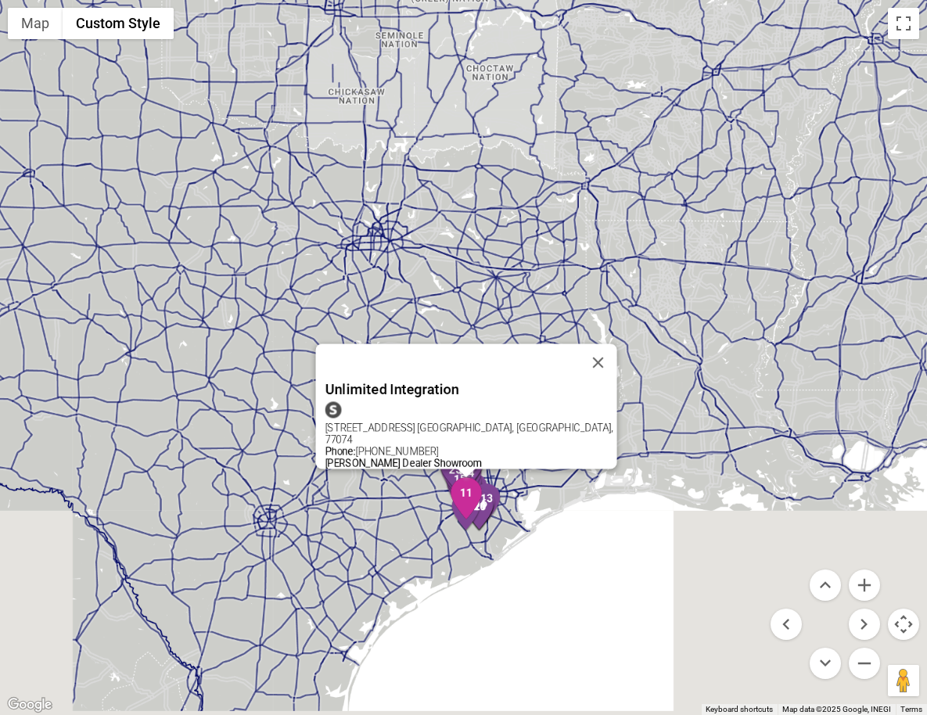
scroll to position [1203, 0]
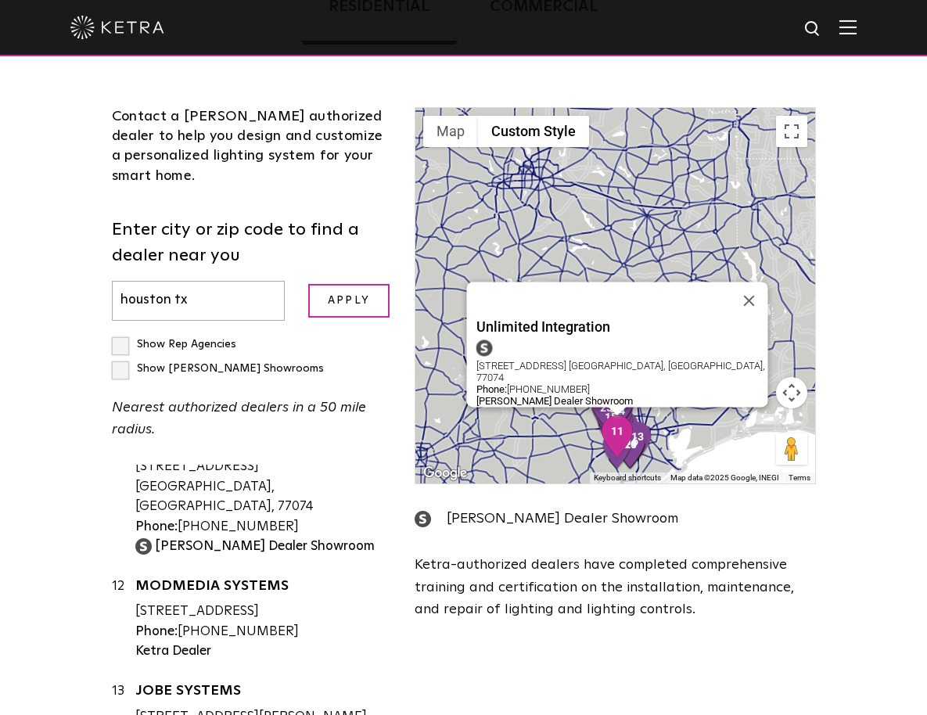
click at [188, 453] on link "Unlimited Integration" at bounding box center [263, 443] width 256 height 20
click at [0, 0] on body "Solutions Commercial Residential Products Commercial Products Residential Produ…" at bounding box center [463, 474] width 927 height 1750
